Goal: Use online tool/utility: Utilize a website feature to perform a specific function

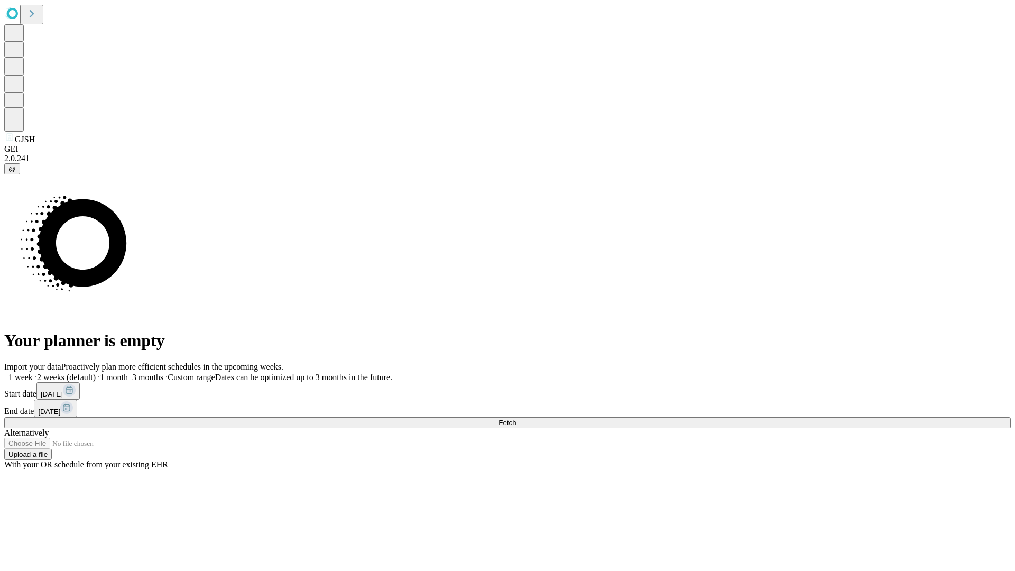
click at [516, 419] on span "Fetch" at bounding box center [507, 423] width 17 height 8
